Goal: Transaction & Acquisition: Purchase product/service

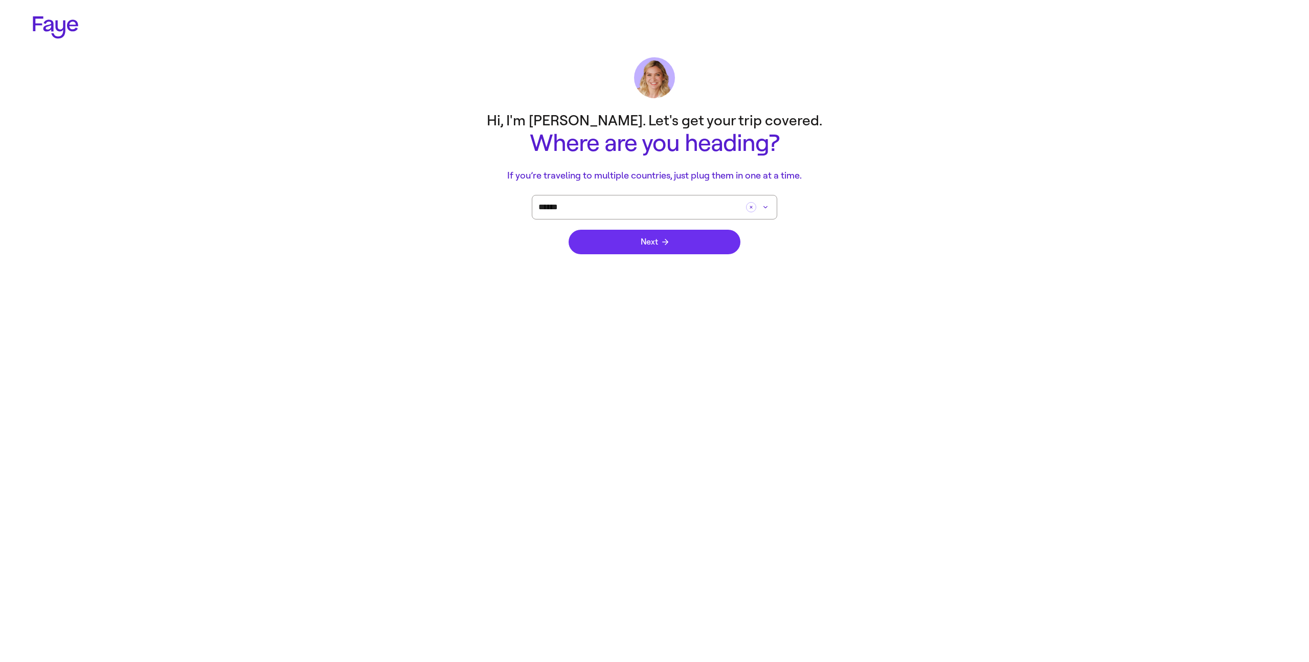
click at [660, 243] on span "Next" at bounding box center [655, 242] width 28 height 8
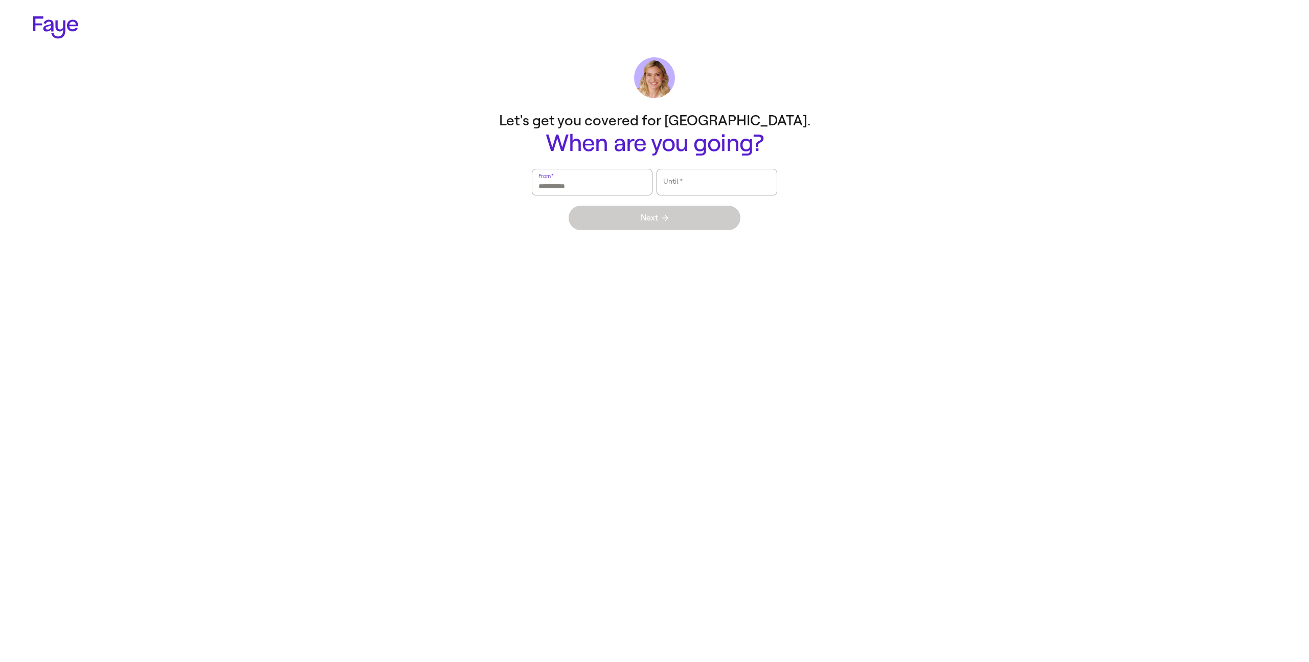
click at [623, 240] on html "2.33.0 Let's get you covered for [GEOGRAPHIC_DATA]. When are you going? From   …" at bounding box center [654, 120] width 1309 height 240
